Goal: Task Accomplishment & Management: Complete application form

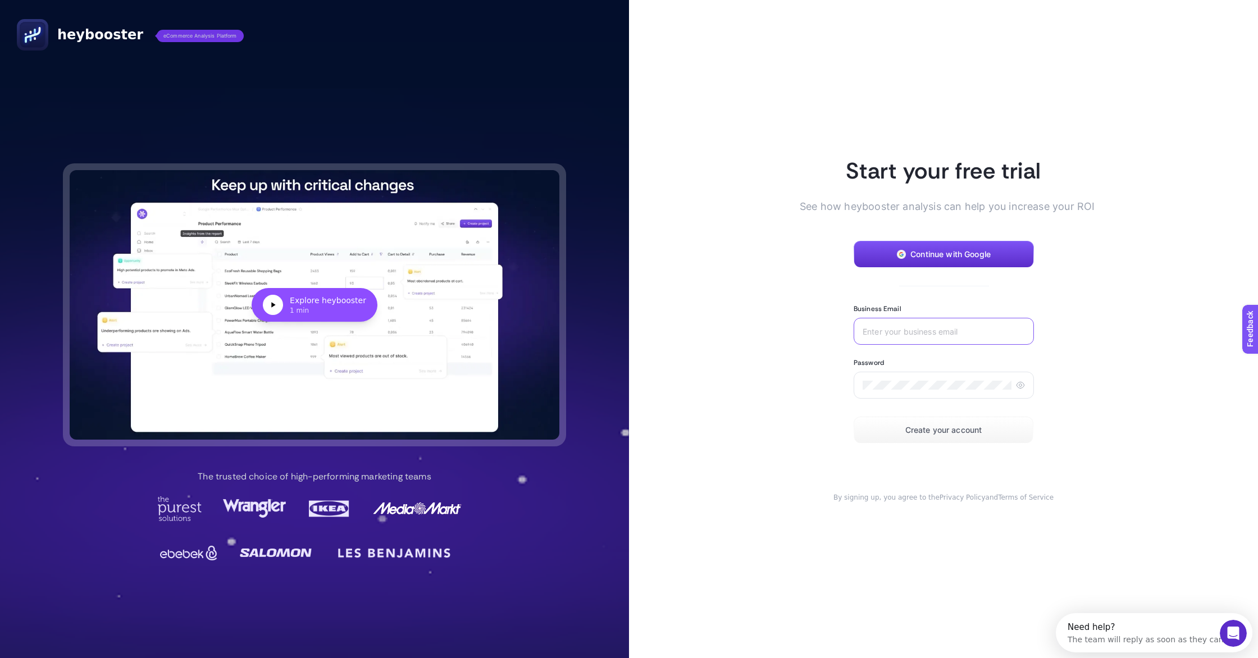
click at [908, 333] on input "Business Email" at bounding box center [943, 331] width 162 height 9
click at [936, 259] on button "Continue with Google" at bounding box center [943, 254] width 180 height 27
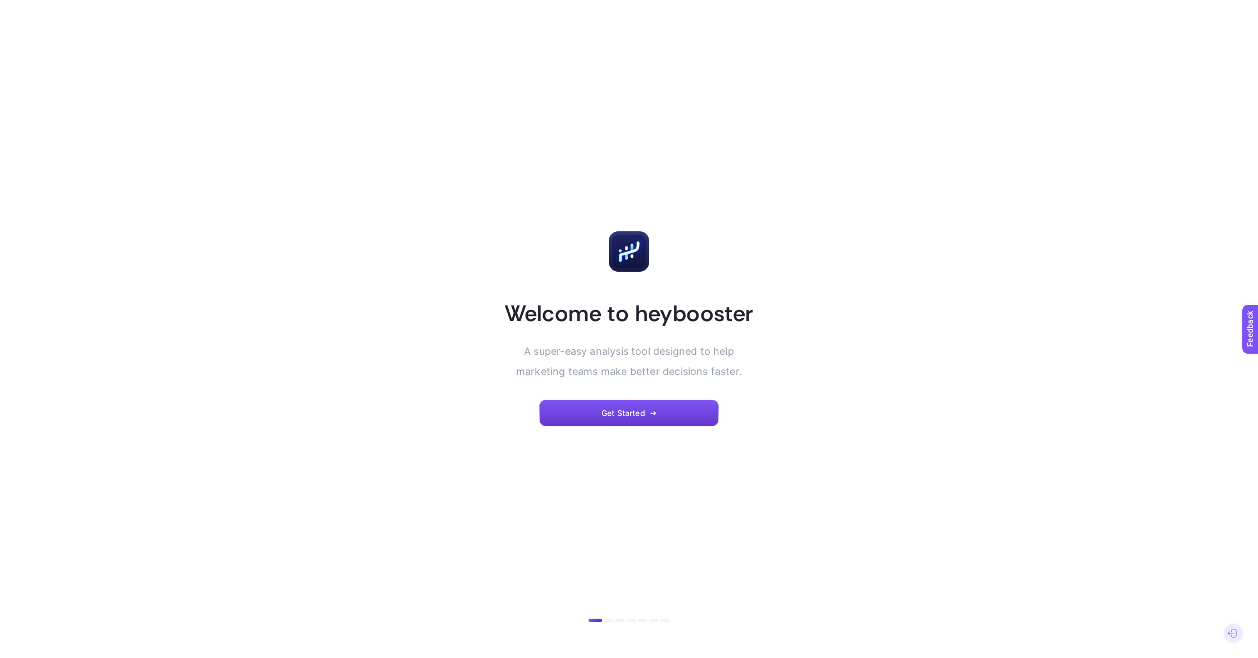
click at [623, 415] on span "Get Started" at bounding box center [623, 413] width 44 height 9
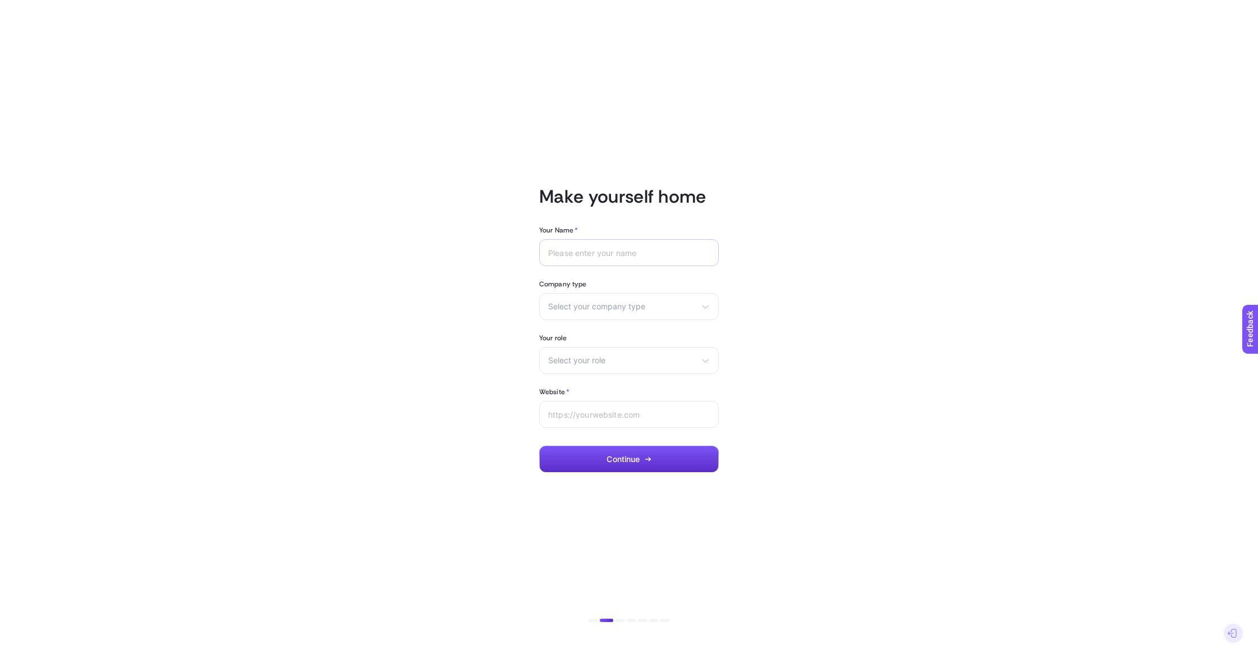
click at [611, 258] on div at bounding box center [629, 252] width 180 height 27
click at [593, 252] on input "Your Name *" at bounding box center [629, 252] width 162 height 9
type input "[PERSON_NAME]"
click at [596, 310] on span "Select your company type" at bounding box center [622, 306] width 148 height 9
click at [592, 333] on span "eCommerce" at bounding box center [571, 333] width 44 height 9
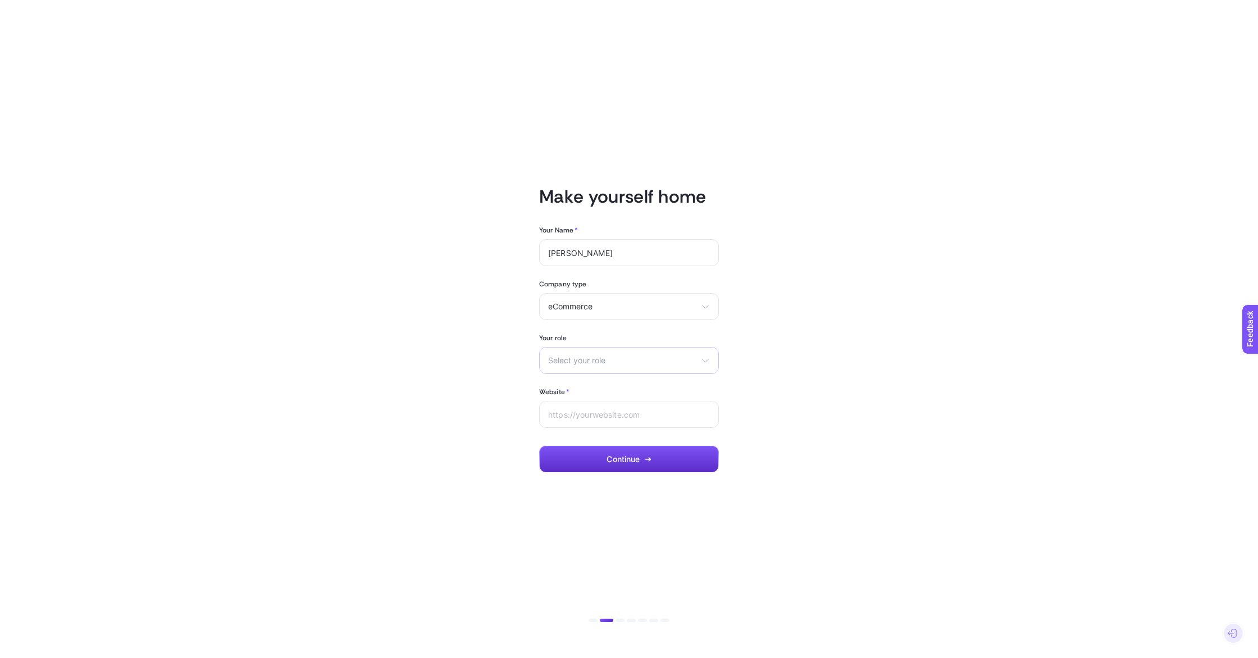
click at [593, 361] on span "Select your role" at bounding box center [622, 360] width 148 height 9
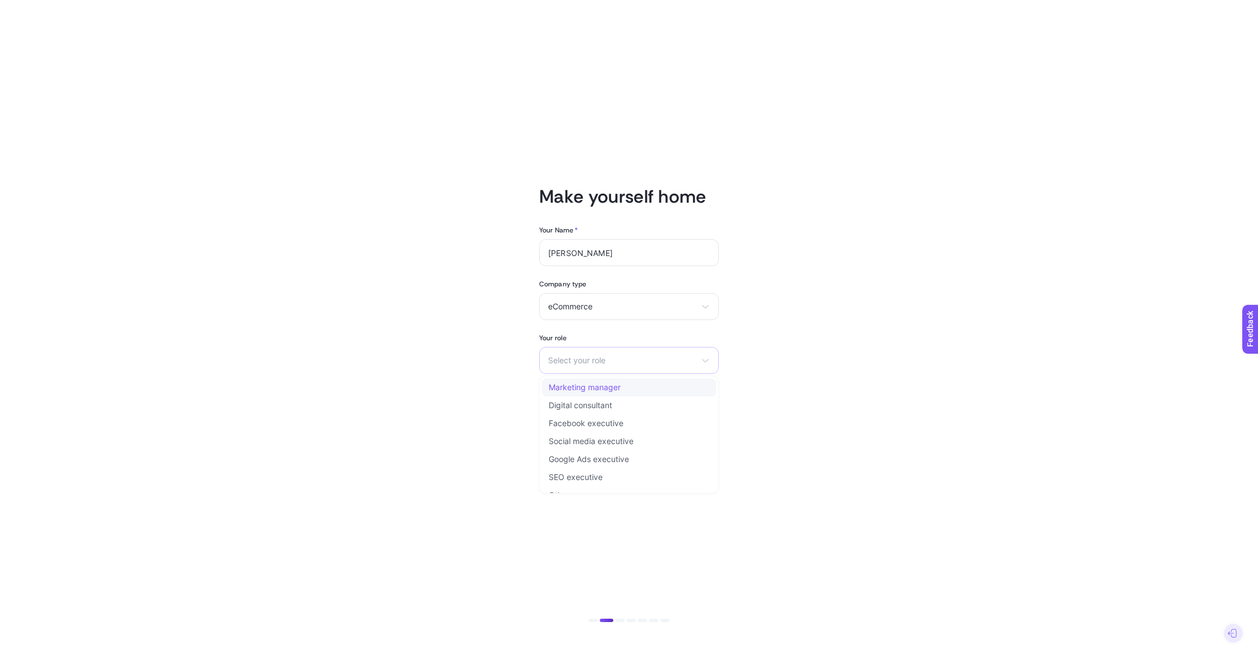
scroll to position [13, 0]
click at [586, 479] on li "Other" at bounding box center [629, 482] width 174 height 18
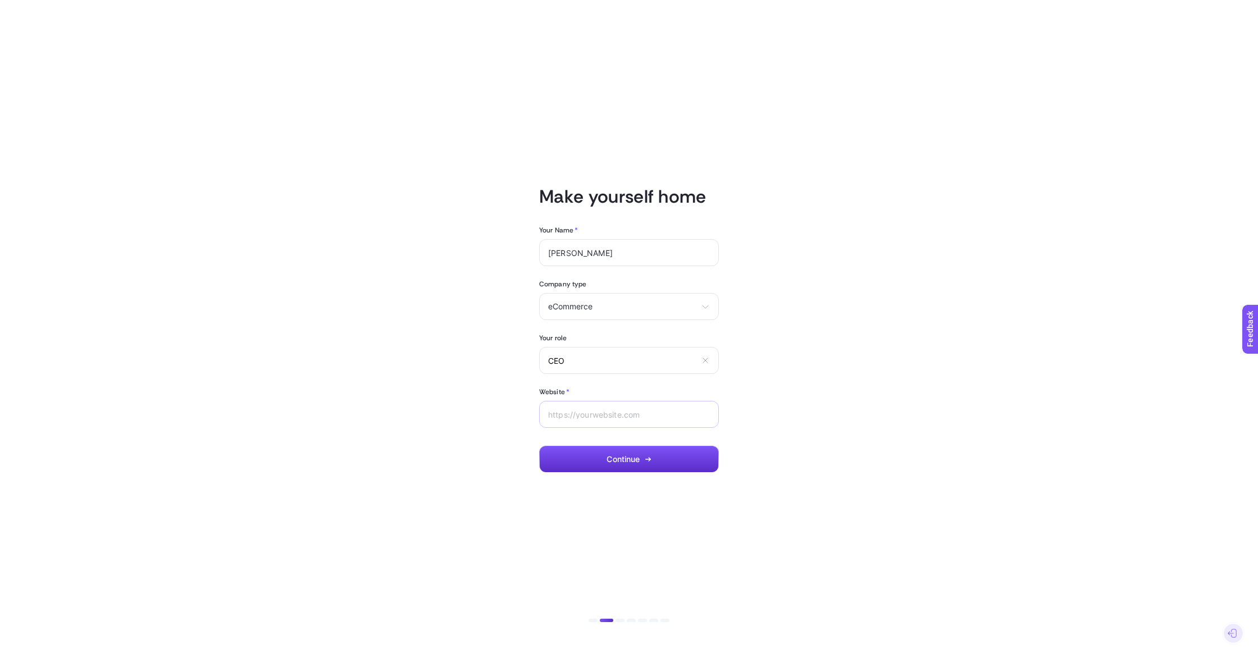
type input "CEO"
click at [631, 411] on input "Website *" at bounding box center [629, 414] width 162 height 9
type input "[DOMAIN_NAME]"
click at [650, 466] on button "Continue" at bounding box center [629, 459] width 180 height 27
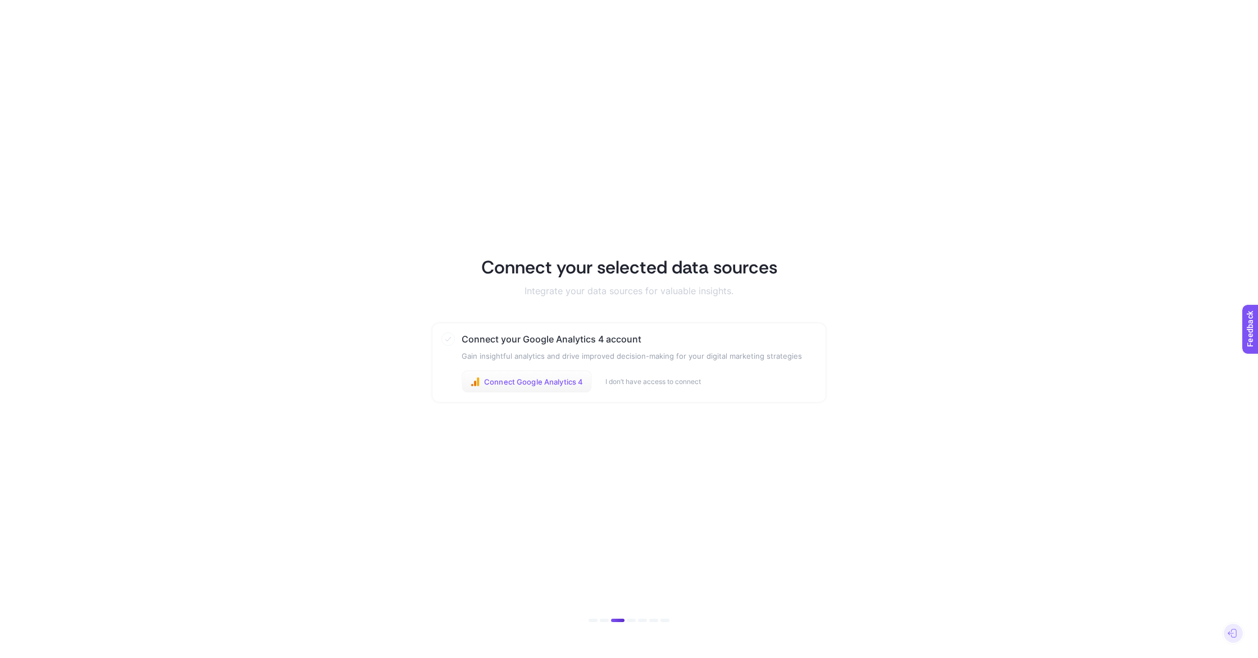
click at [534, 384] on span "Connect Google Analytics 4" at bounding box center [533, 381] width 99 height 9
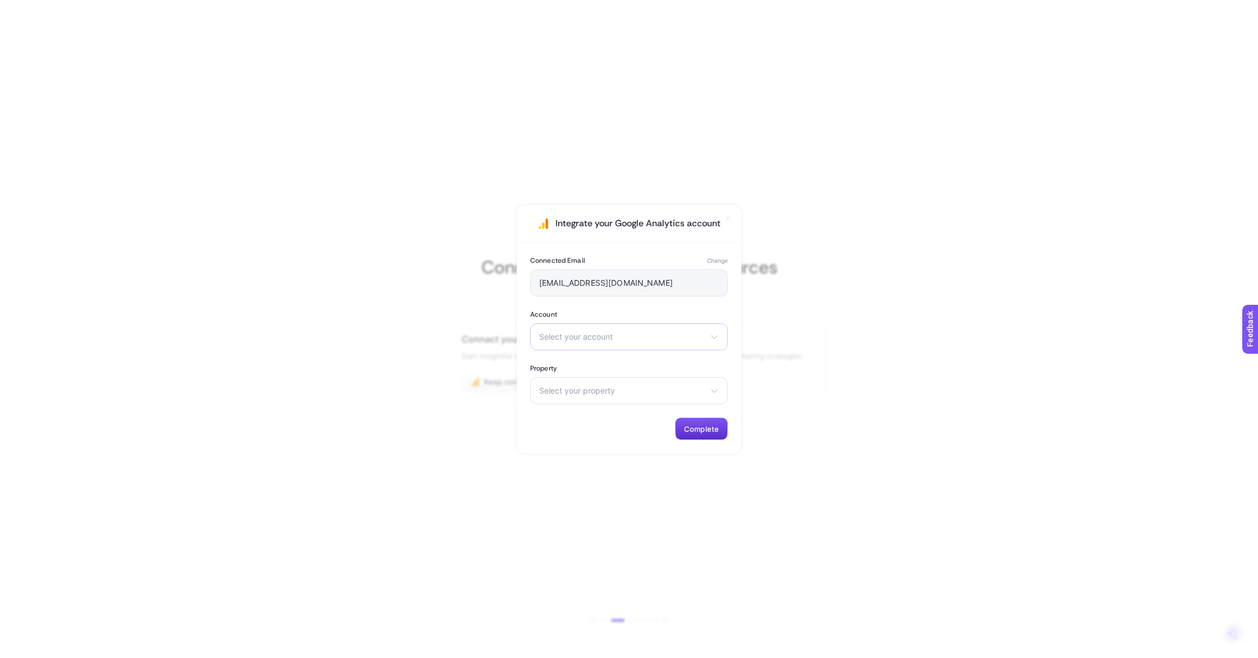
click at [670, 337] on span "Select your account" at bounding box center [622, 336] width 166 height 9
click at [624, 389] on li "FOSET" at bounding box center [629, 386] width 192 height 18
click at [617, 395] on div "Select your property pinets.pl nexthook.pl – GA4 LittleAngel.pl – GA4 fraise.pl" at bounding box center [629, 390] width 198 height 27
click at [615, 437] on li "[DOMAIN_NAME]" at bounding box center [629, 440] width 192 height 18
click at [696, 423] on button "Complete" at bounding box center [701, 429] width 53 height 22
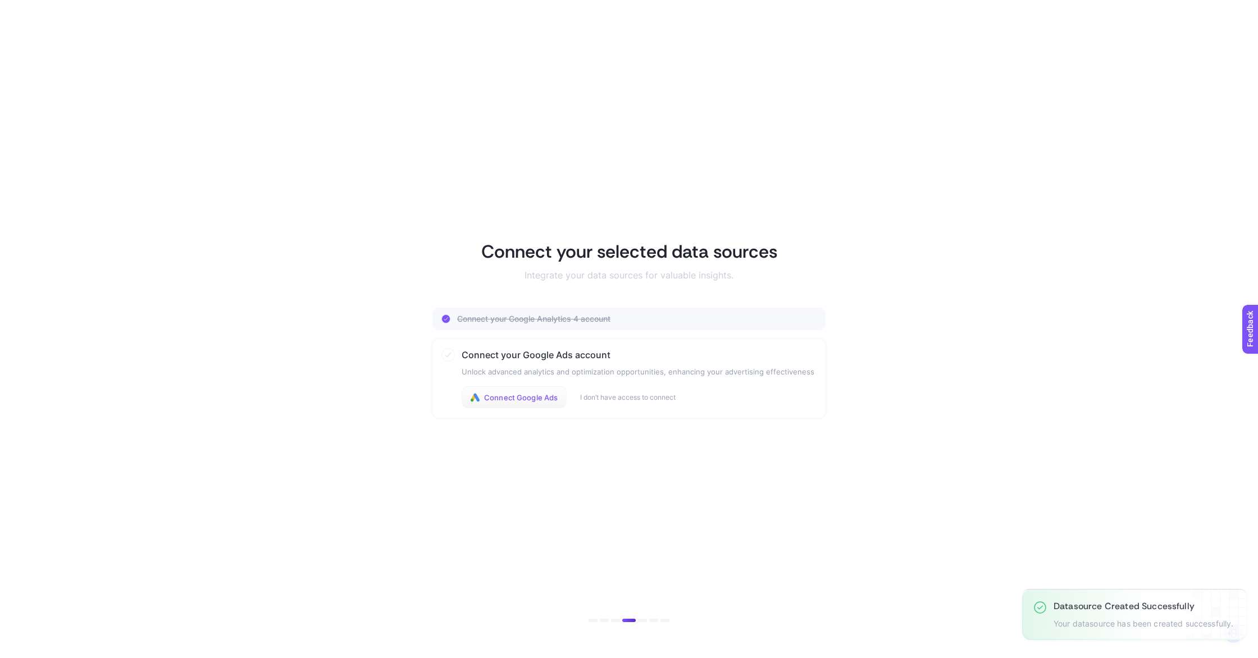
click at [514, 400] on span "Connect Google Ads" at bounding box center [521, 397] width 74 height 9
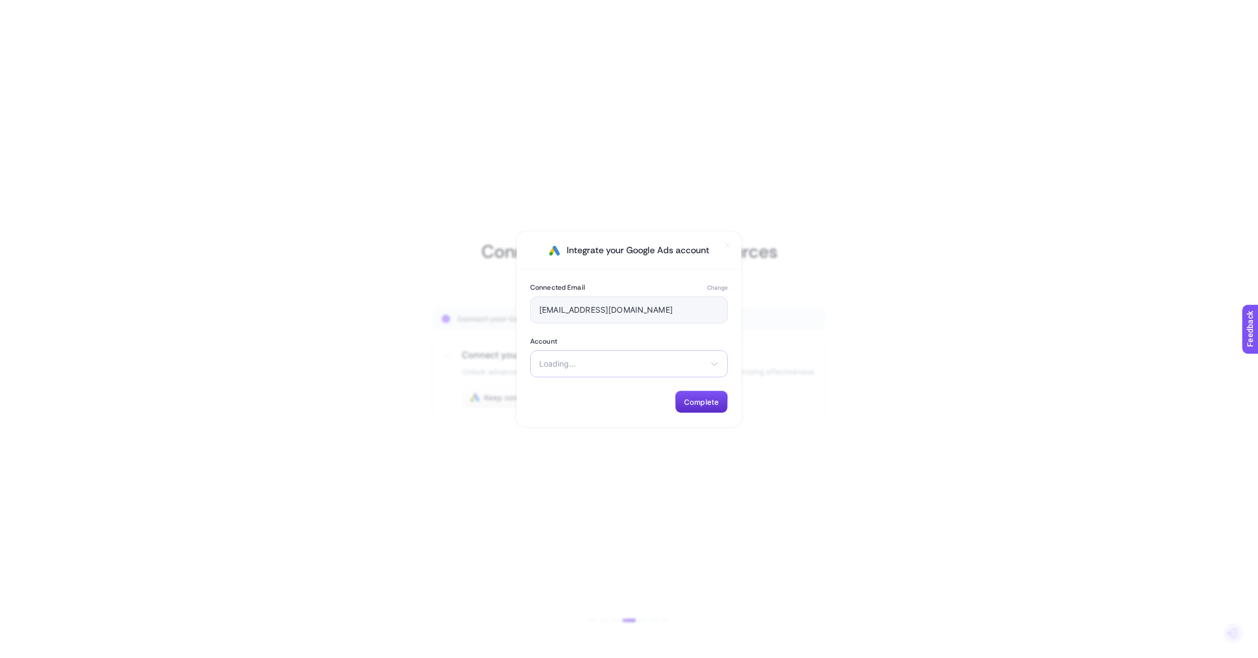
click at [593, 370] on div "Loading... There are no matching options available." at bounding box center [629, 363] width 198 height 27
click at [549, 337] on label "Account" at bounding box center [629, 341] width 198 height 9
click at [584, 388] on li "[DOMAIN_NAME]" at bounding box center [629, 391] width 192 height 18
click at [698, 409] on button "Complete" at bounding box center [701, 402] width 53 height 22
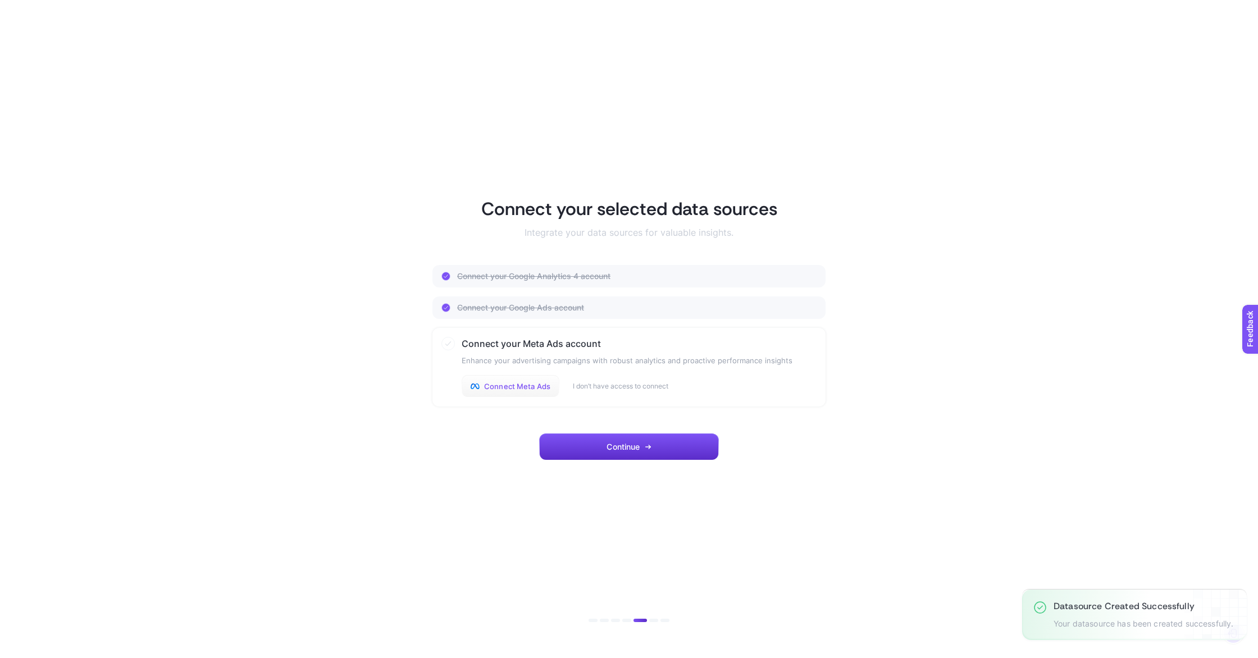
click at [511, 388] on span "Connect Meta Ads" at bounding box center [517, 386] width 66 height 9
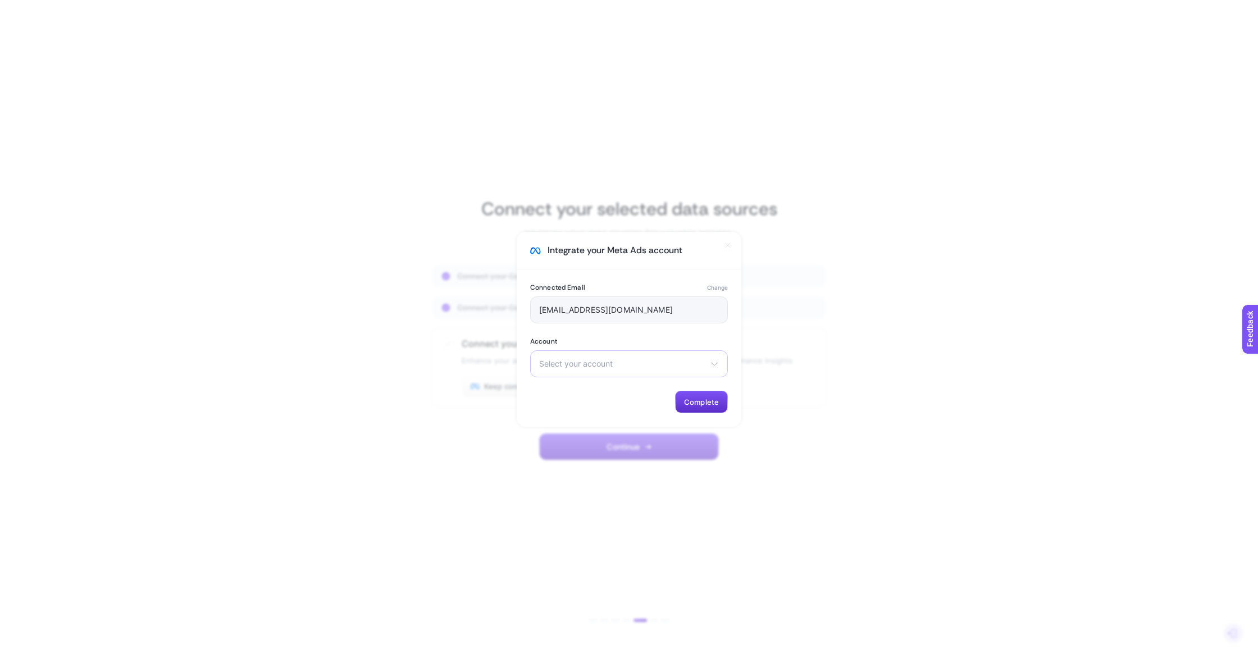
click at [660, 363] on span "Select your account" at bounding box center [622, 363] width 166 height 9
click at [625, 391] on span "FOSET konto reklamowe" at bounding box center [585, 390] width 90 height 9
click at [699, 395] on button "Complete" at bounding box center [701, 402] width 53 height 22
click at [656, 369] on div "FOSET konto reklamowe FOSET konto reklamowe [PERSON_NAME] PINETS [GEOGRAPHIC_DA…" at bounding box center [629, 363] width 198 height 27
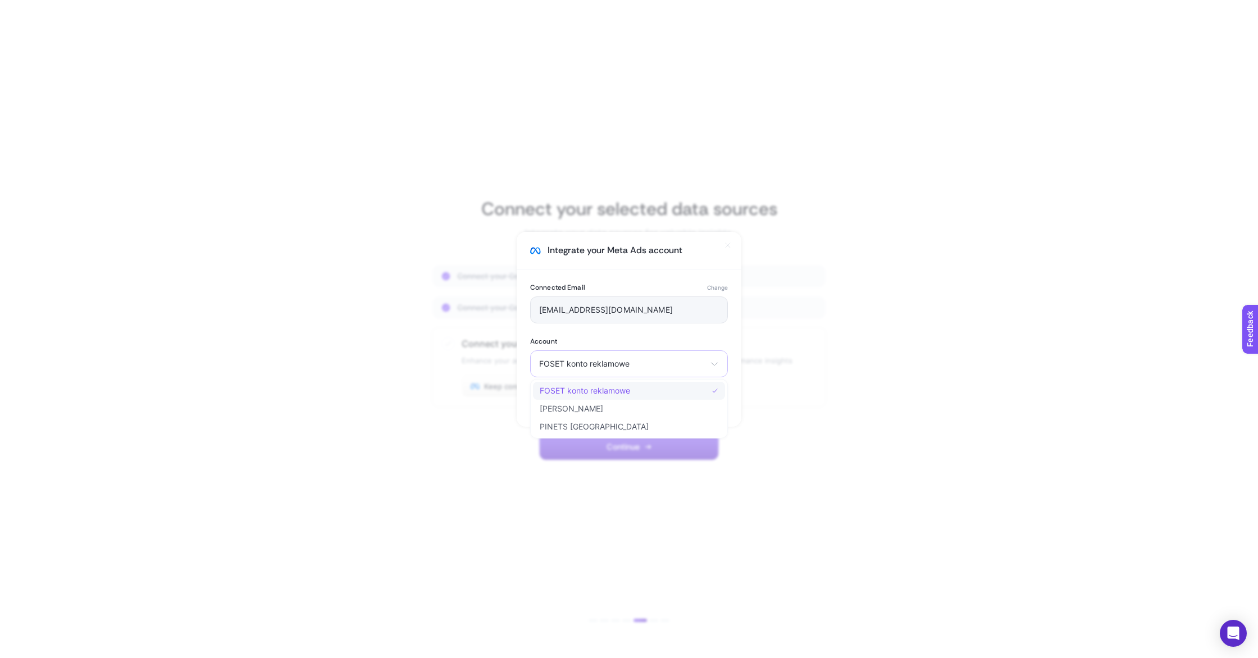
click at [638, 391] on li "FOSET konto reklamowe" at bounding box center [629, 391] width 192 height 18
click at [637, 365] on span "Select your account" at bounding box center [622, 363] width 166 height 9
click at [599, 386] on span "FOSET konto reklamowe" at bounding box center [585, 390] width 90 height 9
click at [702, 397] on span "Complete" at bounding box center [701, 401] width 35 height 9
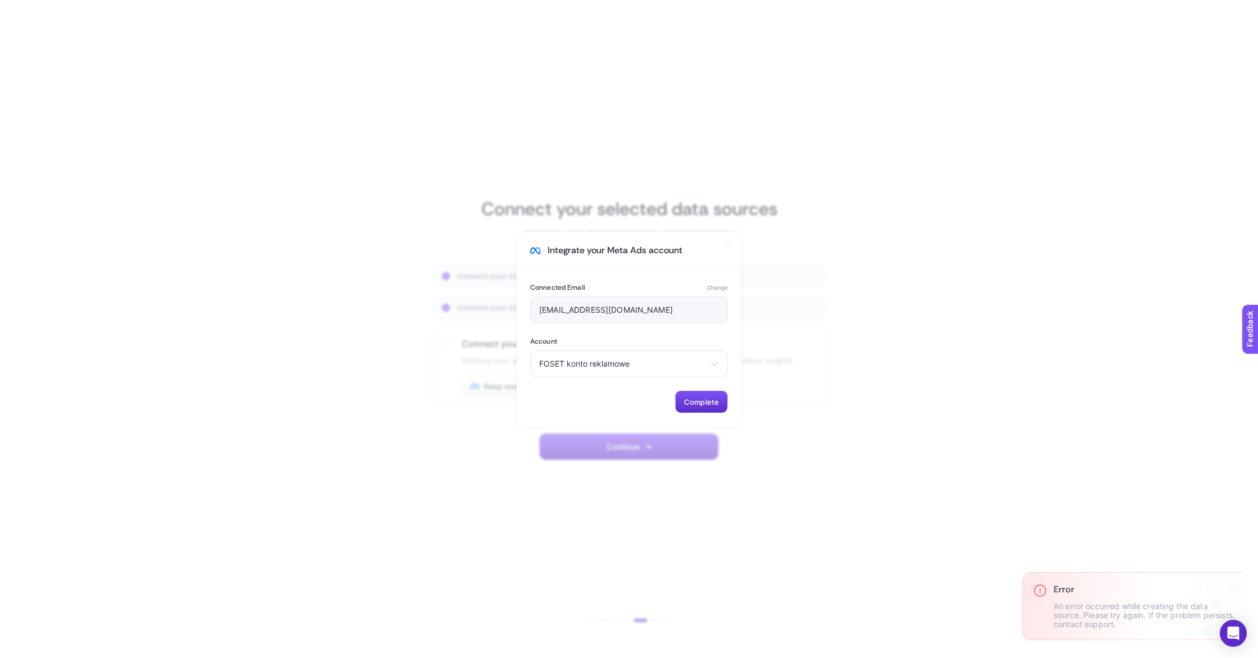
click at [726, 245] on icon at bounding box center [727, 245] width 9 height 9
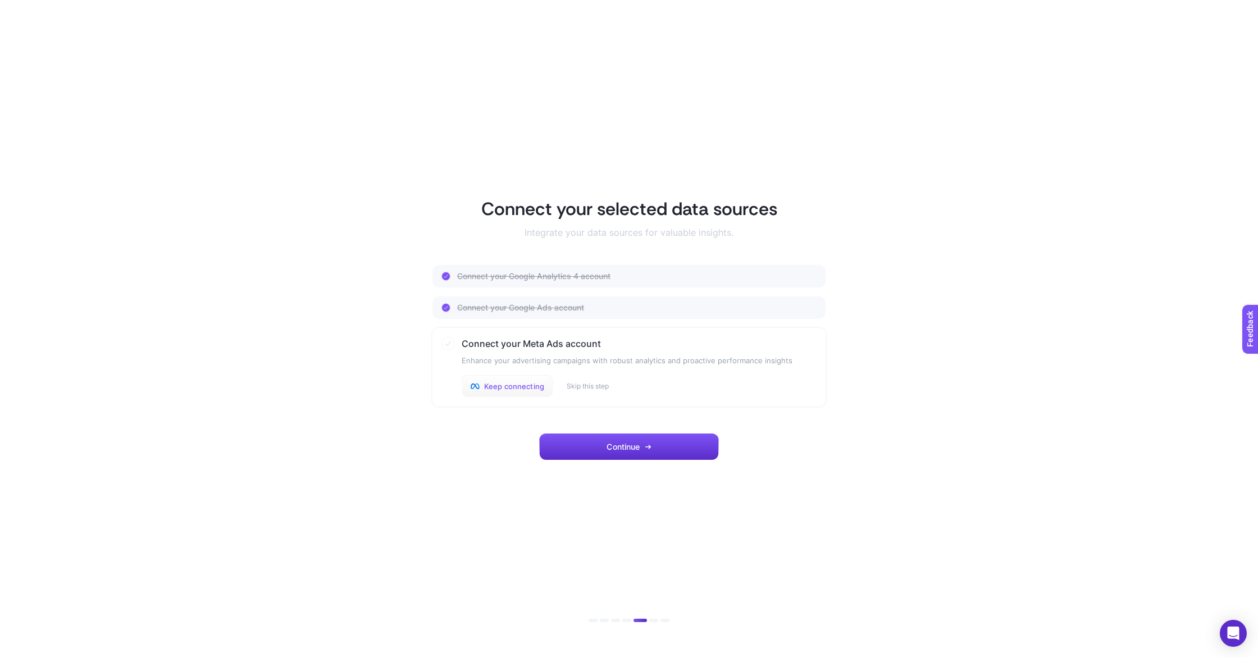
click at [504, 391] on button "Keep connecting" at bounding box center [507, 386] width 92 height 22
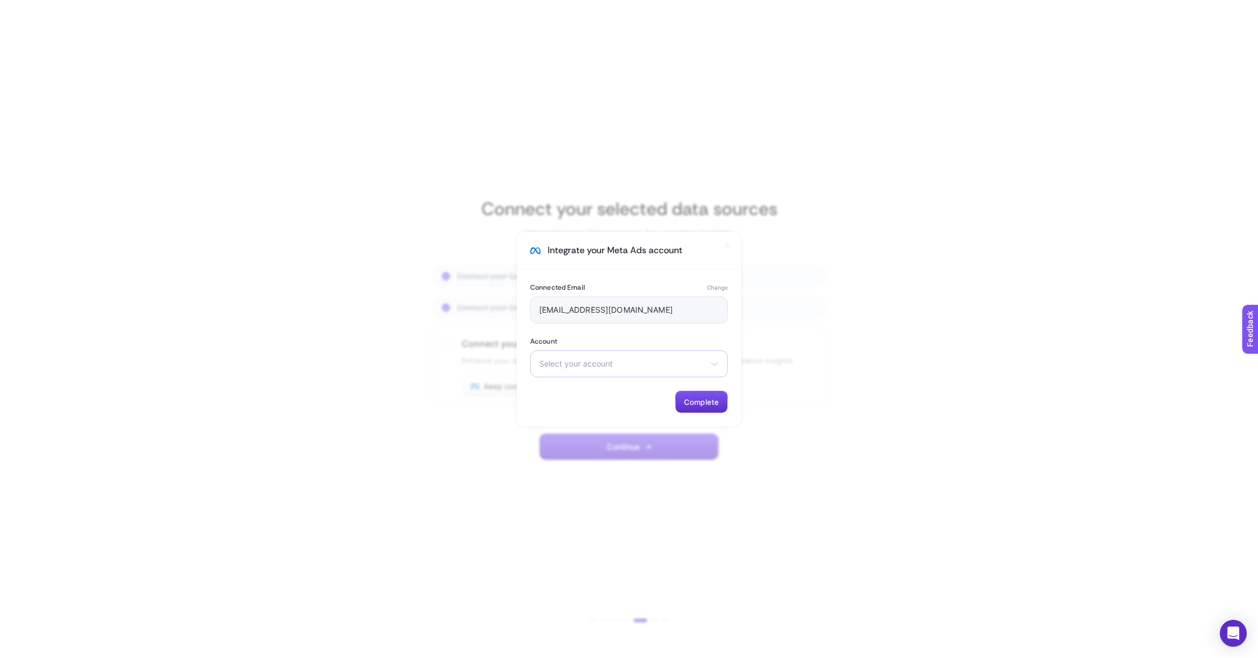
click at [610, 351] on div "Select your account FOSET konto reklamowe [PERSON_NAME] PINETS [GEOGRAPHIC_DATA]" at bounding box center [629, 363] width 198 height 27
click at [578, 388] on span "FOSET konto reklamowe" at bounding box center [585, 390] width 90 height 9
click at [700, 384] on div "Connected Email Change [EMAIL_ADDRESS][DOMAIN_NAME] Account FOSET konto reklamo…" at bounding box center [629, 347] width 225 height 157
click at [696, 404] on span "Complete" at bounding box center [701, 401] width 35 height 9
click at [713, 399] on span "Complete" at bounding box center [701, 401] width 35 height 9
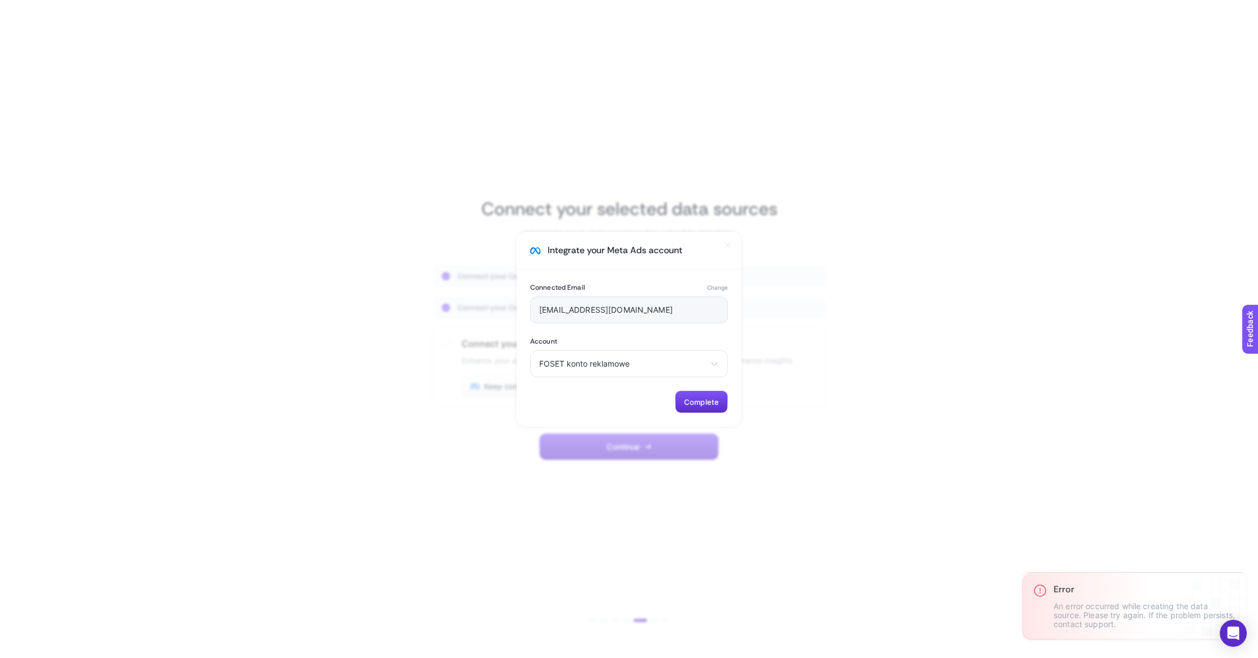
click at [729, 244] on icon at bounding box center [727, 245] width 9 height 9
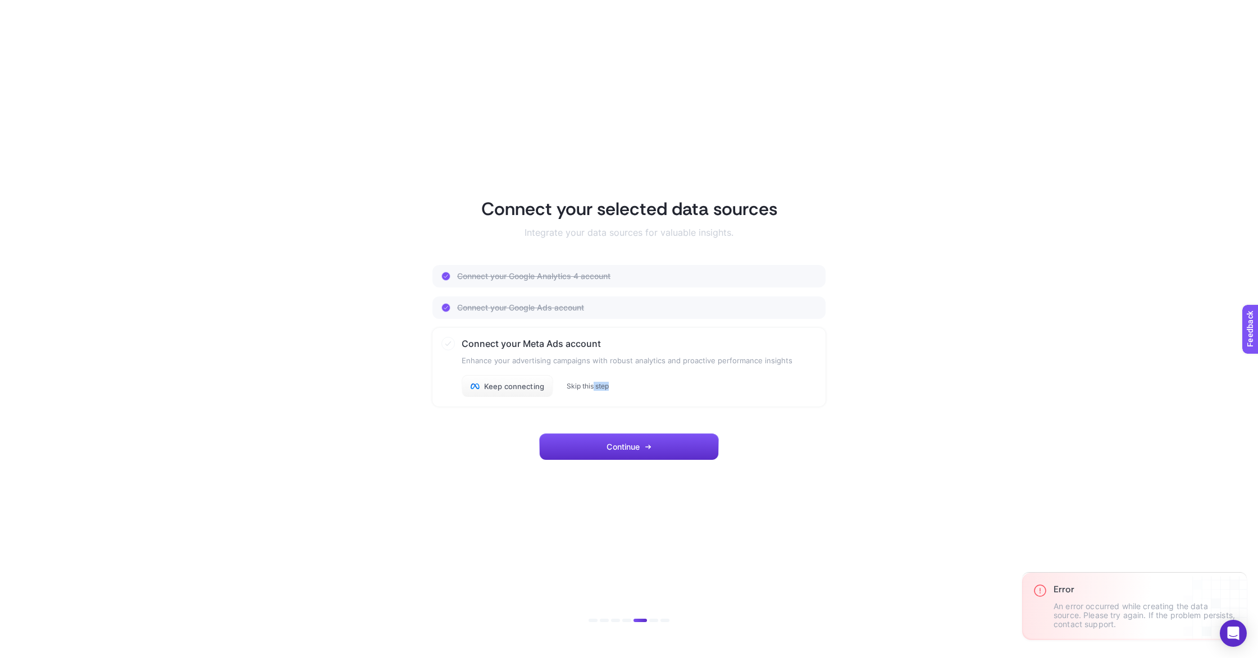
click at [592, 390] on div "Keep connecting Skip this step" at bounding box center [626, 386] width 331 height 22
click at [579, 387] on button "Skip this step" at bounding box center [587, 386] width 42 height 9
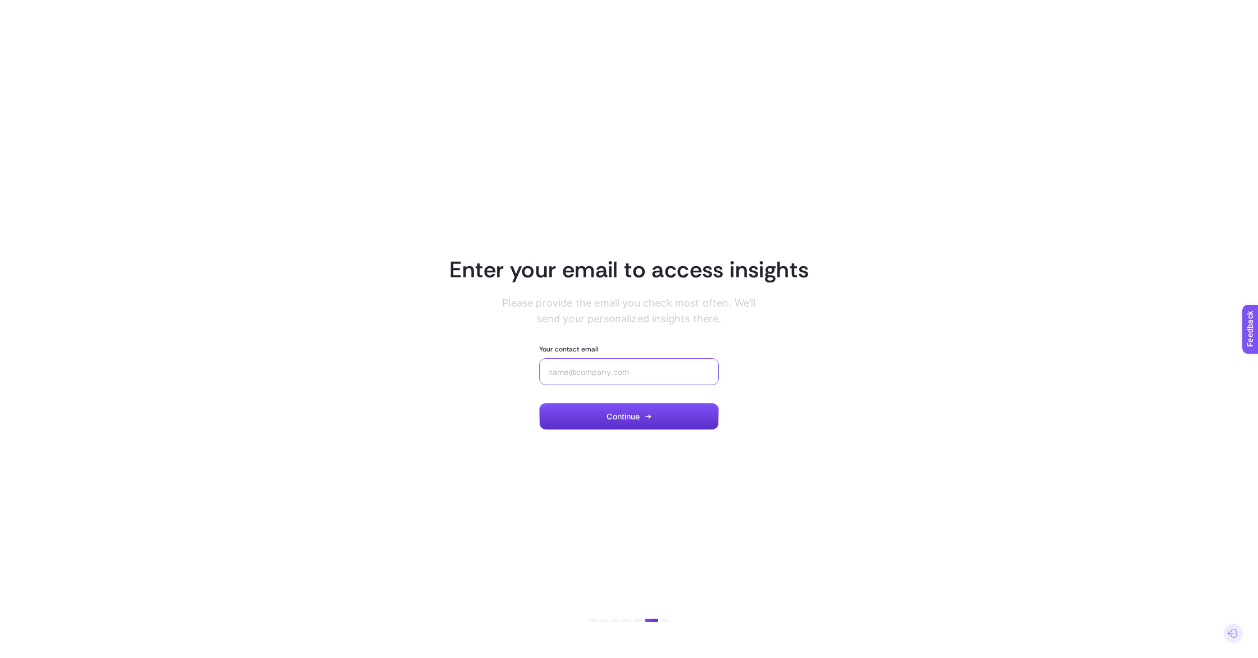
click at [598, 369] on input "Your contact email" at bounding box center [629, 371] width 162 height 9
type input "[EMAIL_ADDRESS][DOMAIN_NAME]"
click at [655, 412] on button "Continue" at bounding box center [629, 416] width 180 height 27
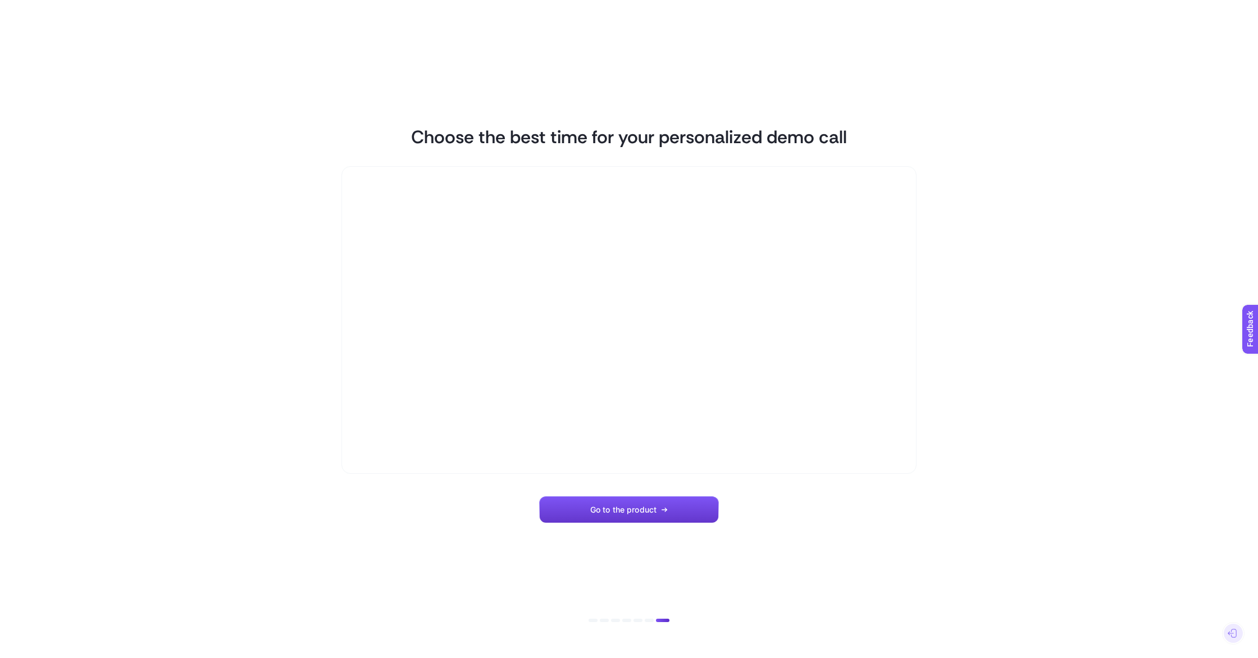
click at [630, 512] on span "Go to the product" at bounding box center [623, 509] width 66 height 9
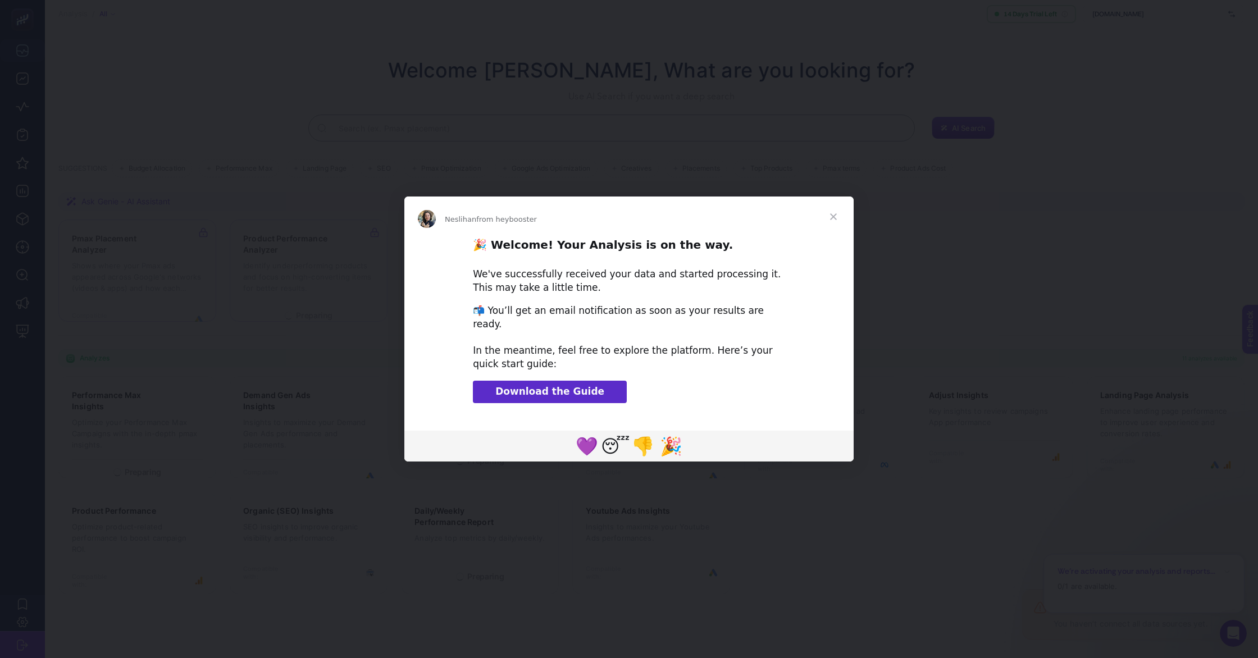
click at [835, 225] on span "Close" at bounding box center [833, 217] width 40 height 40
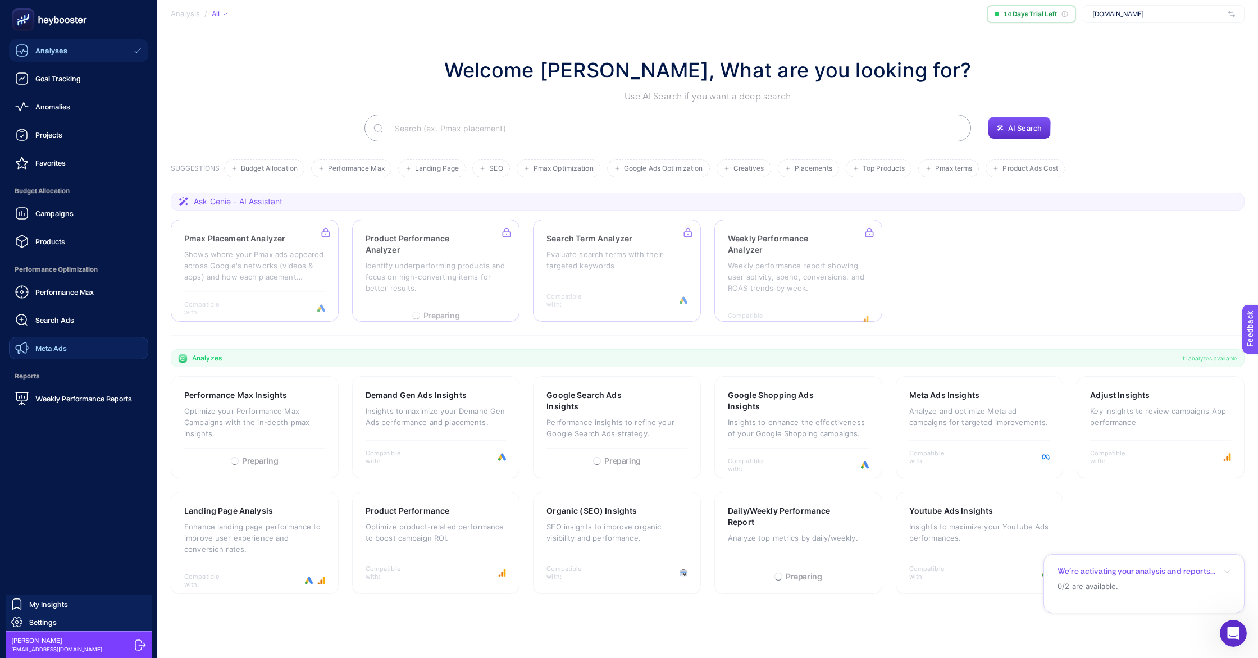
click at [54, 346] on span "Meta Ads" at bounding box center [50, 348] width 31 height 9
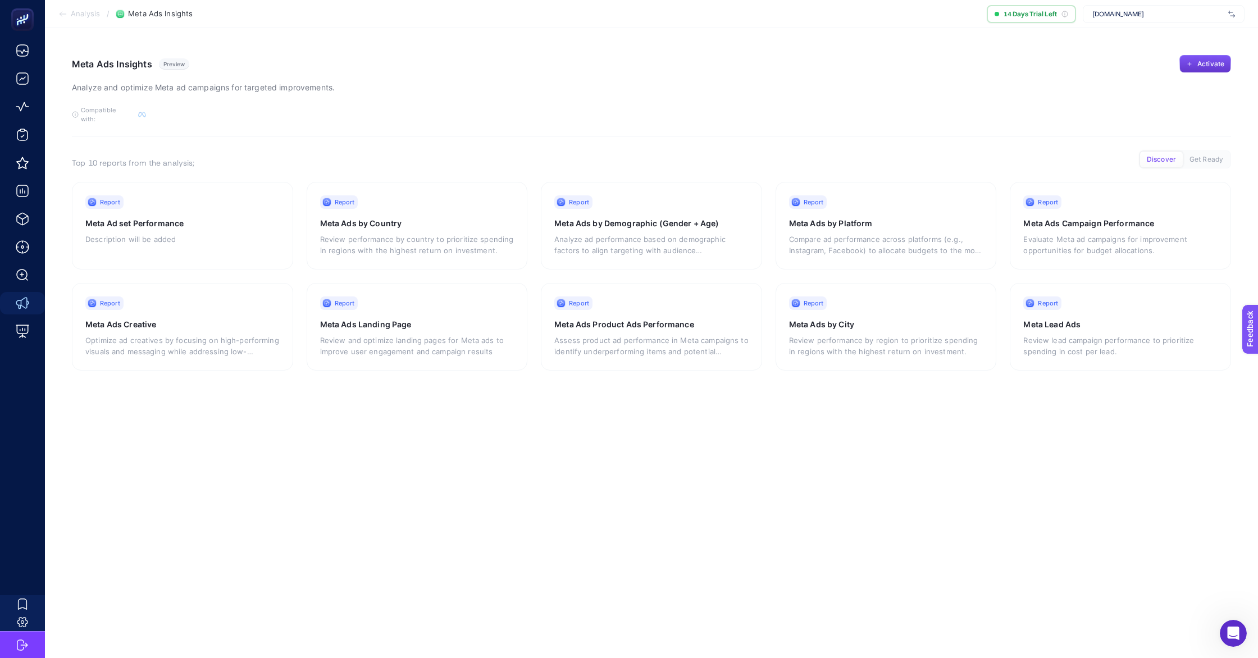
click at [1195, 61] on button "Activate" at bounding box center [1205, 64] width 52 height 18
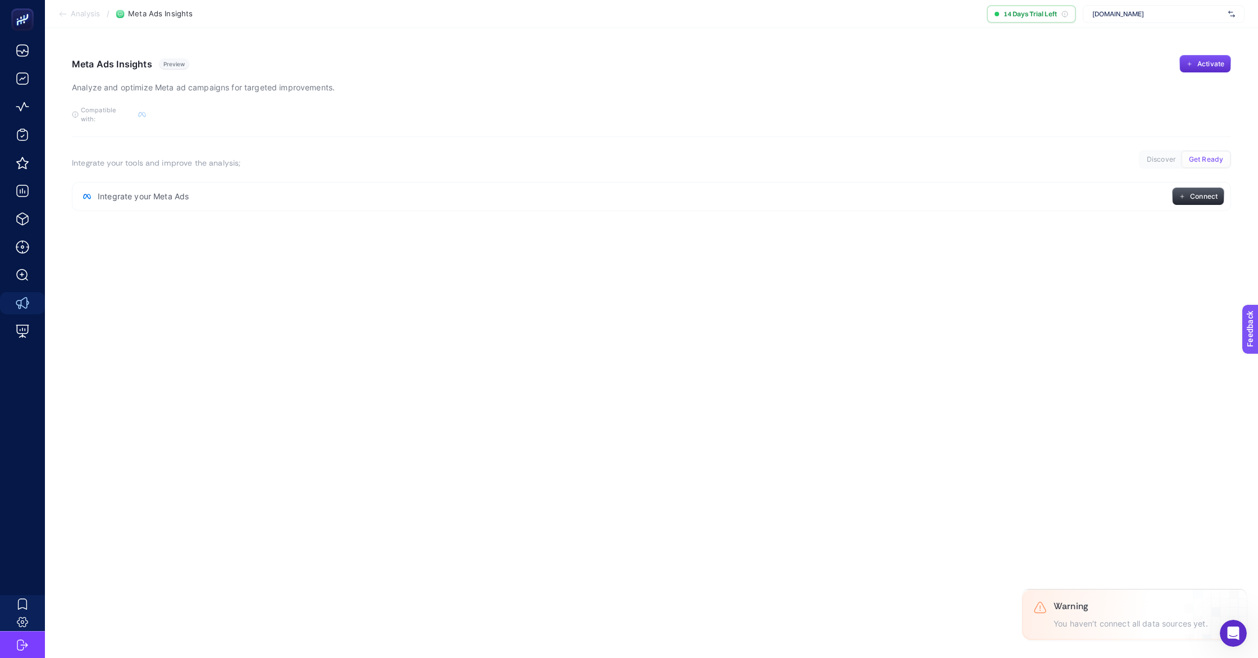
click at [1191, 192] on span "Connect" at bounding box center [1204, 196] width 28 height 9
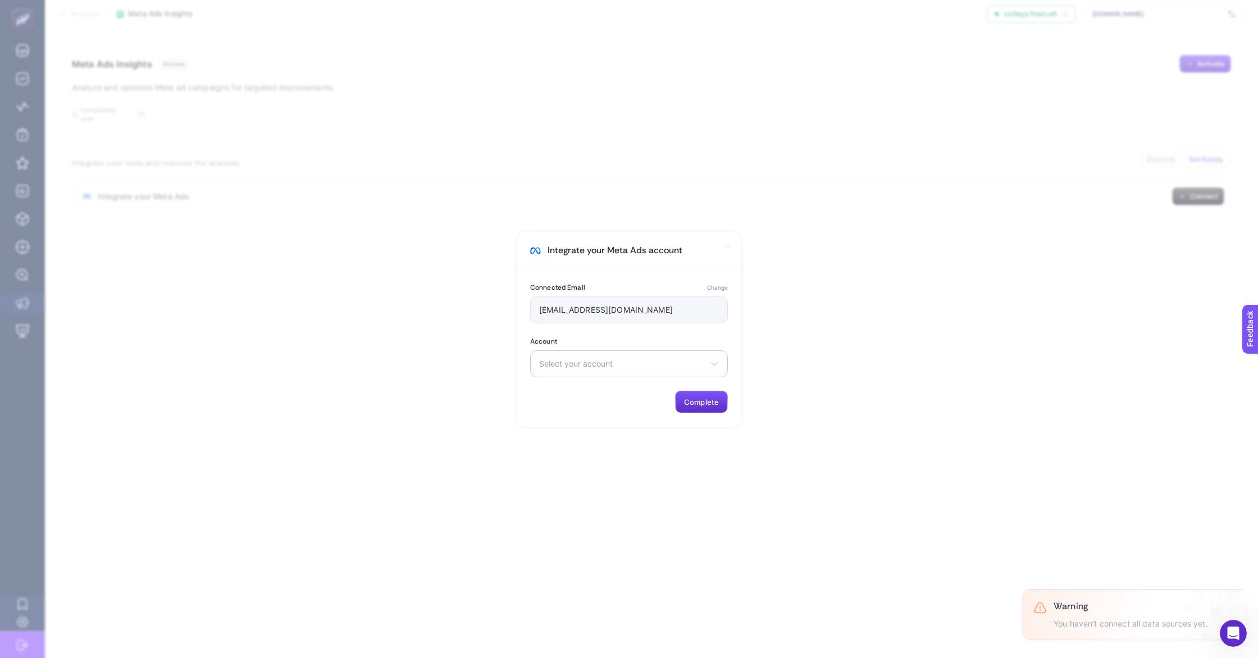
click at [631, 350] on div "Select your account FOSET konto reklamowe [PERSON_NAME] PINETS [GEOGRAPHIC_DATA]" at bounding box center [629, 363] width 198 height 27
click at [634, 391] on li "FOSET konto reklamowe" at bounding box center [629, 391] width 192 height 18
click at [707, 406] on button "Complete" at bounding box center [701, 402] width 53 height 22
click at [917, 246] on section "Integrate your Meta Ads account Connected Email Change [EMAIL_ADDRESS][DOMAIN_N…" at bounding box center [629, 329] width 1258 height 658
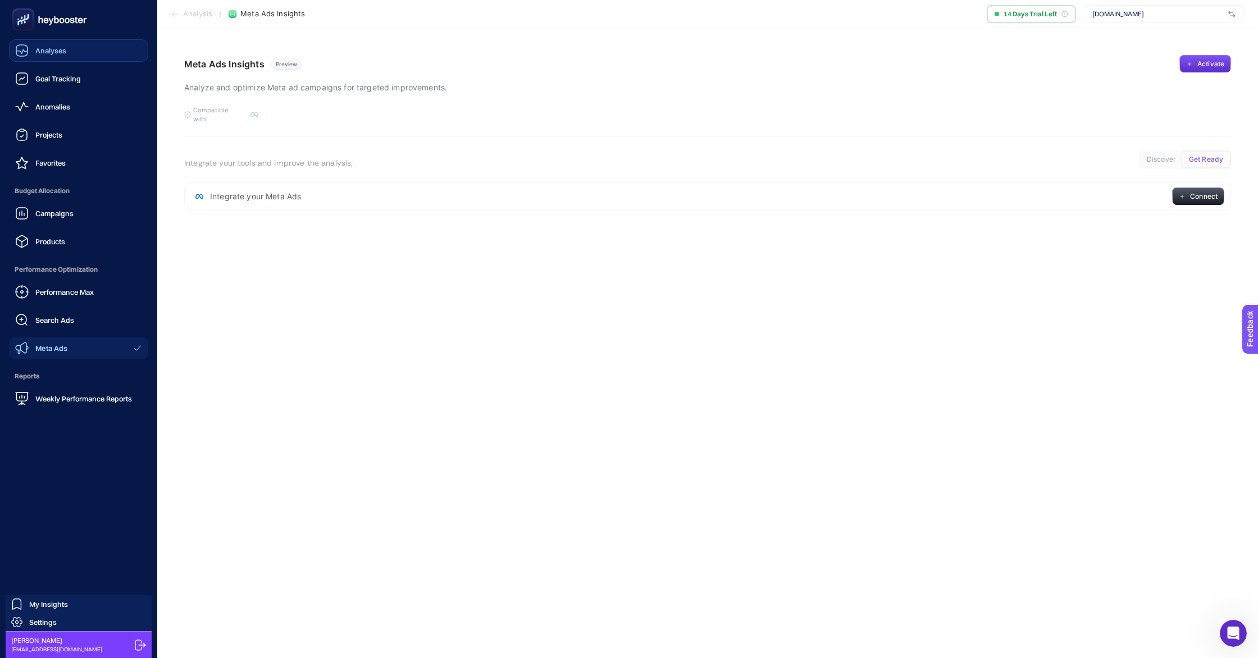
click at [44, 51] on span "Analyses" at bounding box center [50, 50] width 31 height 9
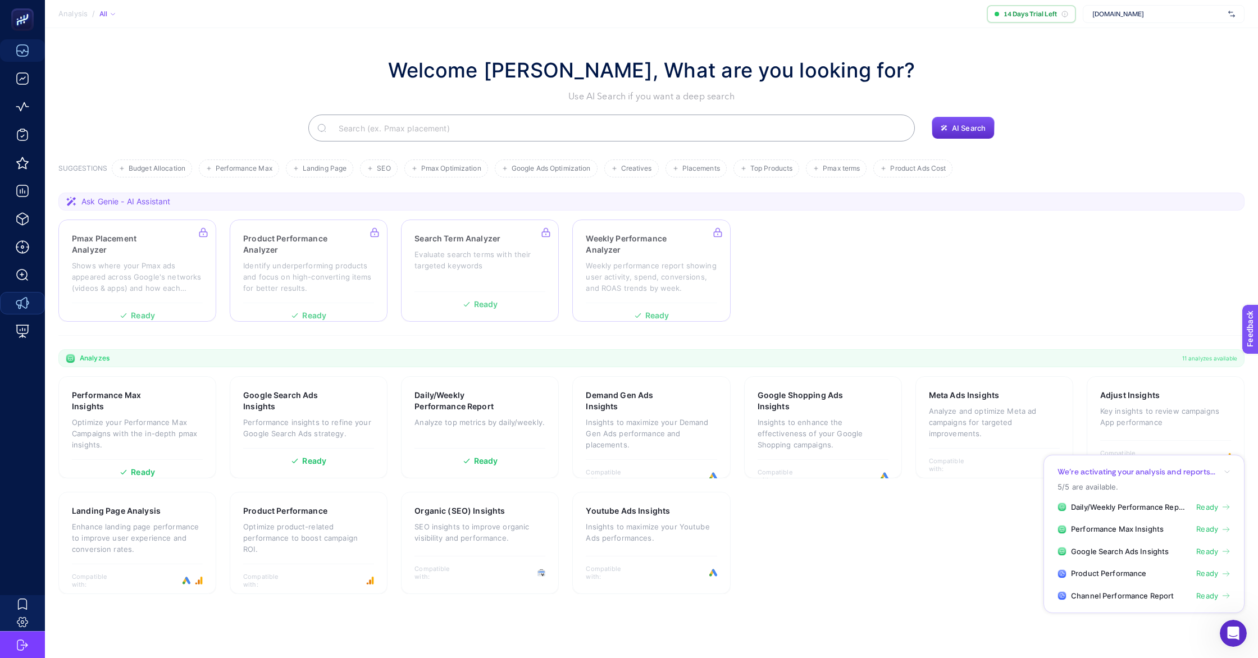
click at [1117, 502] on span "Daily/Weekly Performance Report" at bounding box center [1129, 507] width 117 height 11
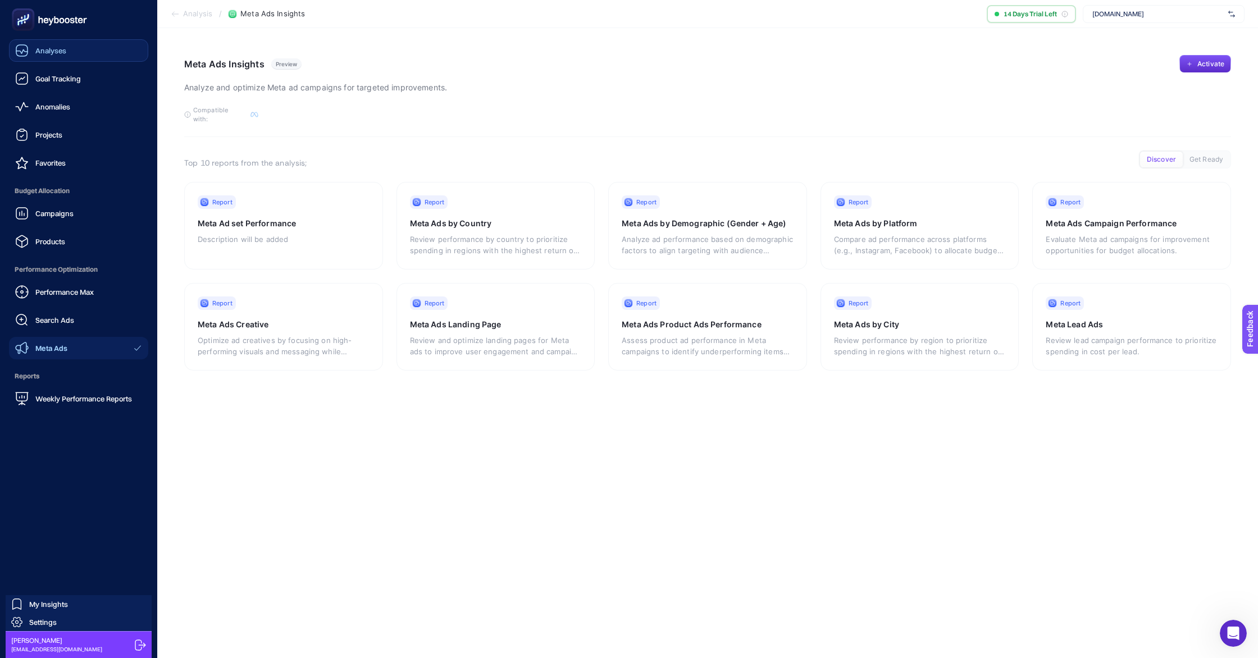
click at [36, 52] on span "Analyses" at bounding box center [50, 50] width 31 height 9
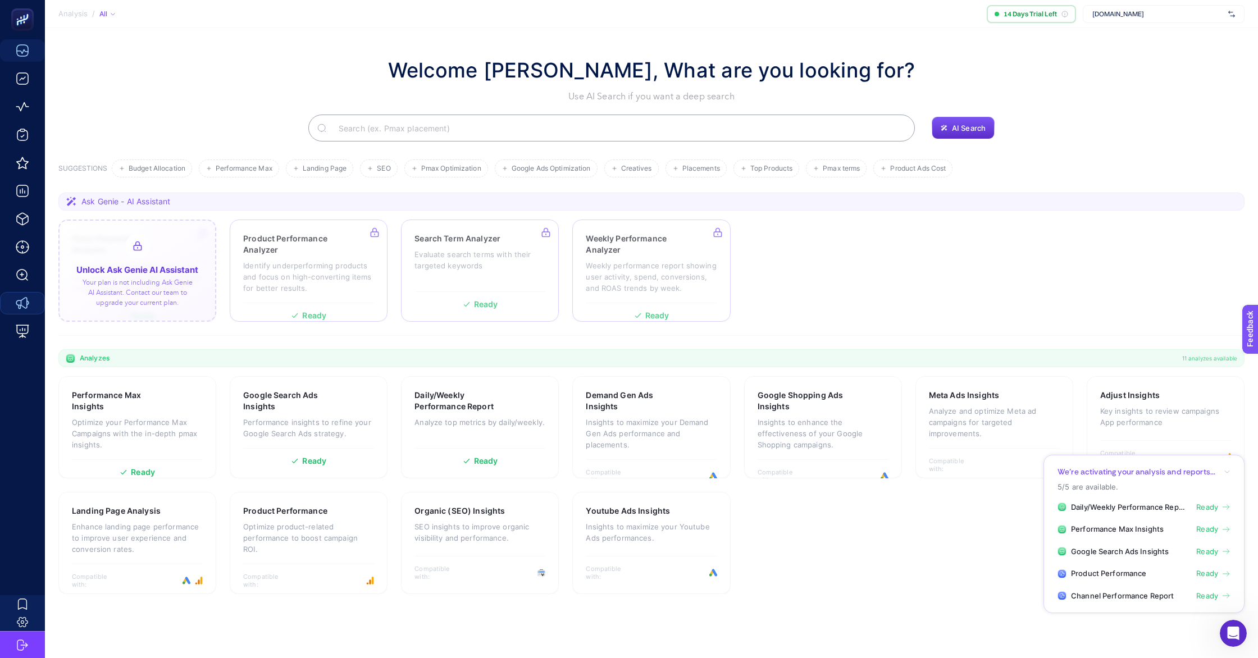
click at [150, 276] on div at bounding box center [137, 271] width 158 height 102
